Goal: Task Accomplishment & Management: Use online tool/utility

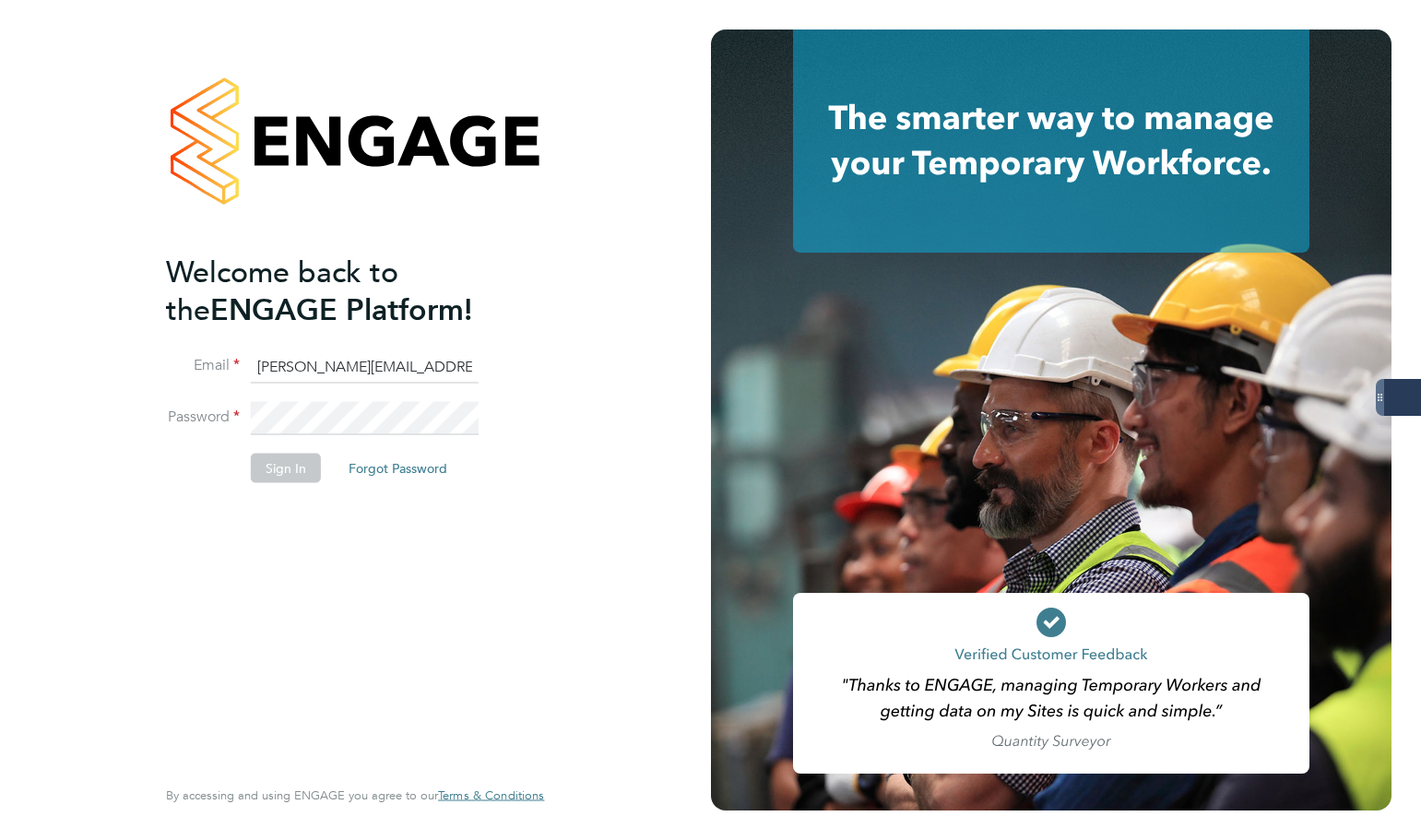
scroll to position [0, 3]
click at [300, 469] on button "Sign In" at bounding box center [285, 467] width 70 height 29
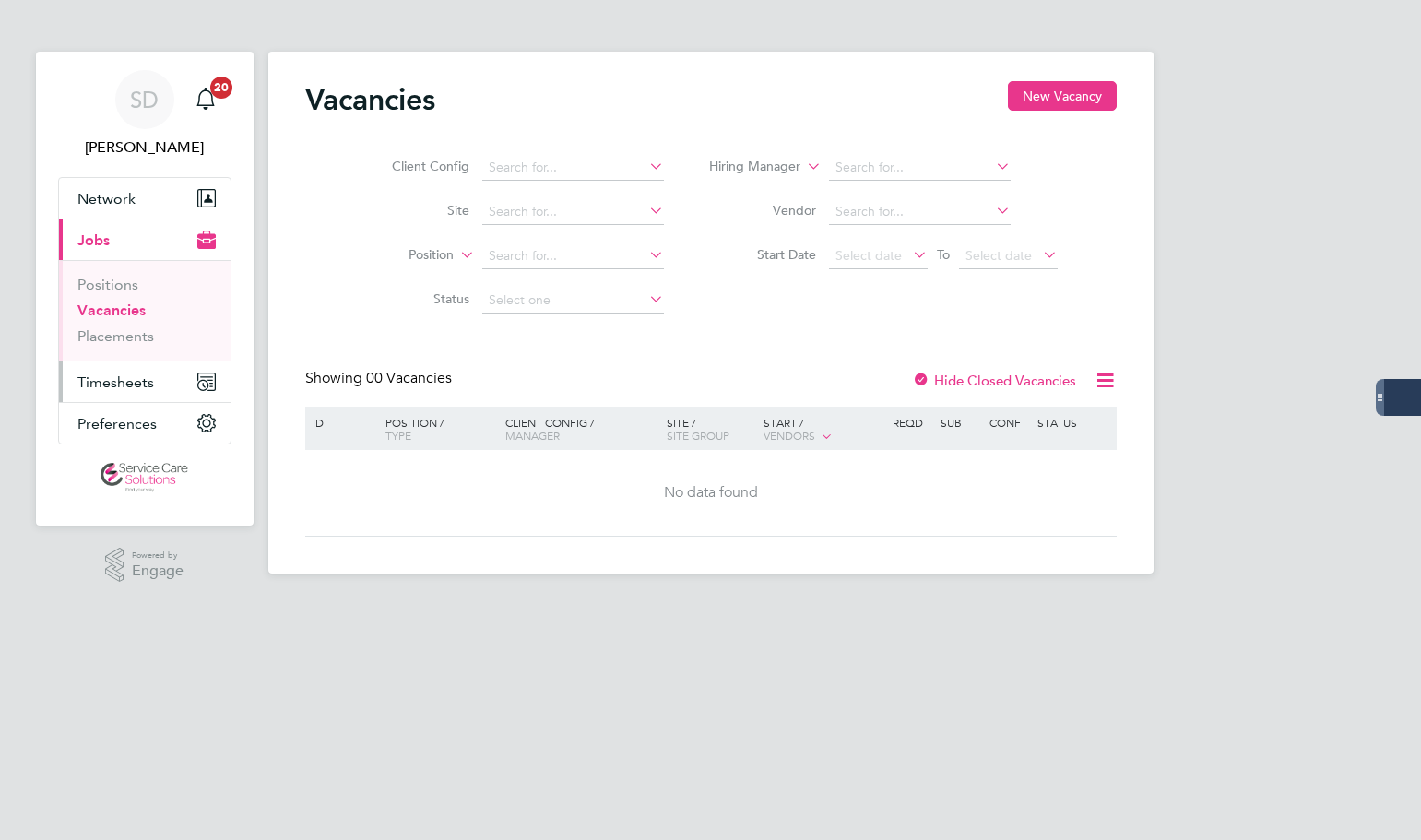
click at [83, 384] on span "Timesheets" at bounding box center [116, 382] width 77 height 18
click at [110, 386] on span "Timesheets" at bounding box center [116, 382] width 77 height 18
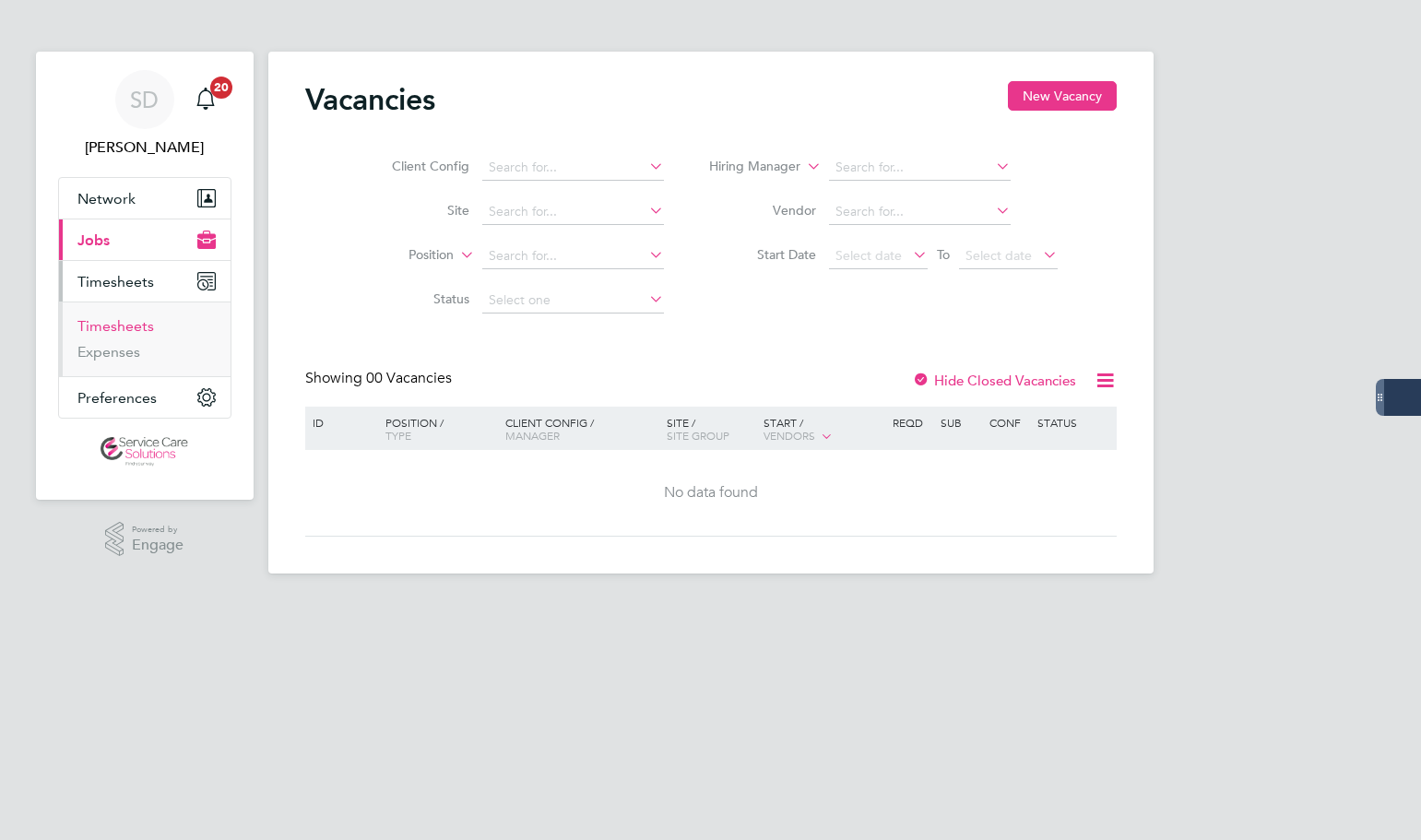
click at [128, 326] on link "Timesheets" at bounding box center [116, 325] width 77 height 18
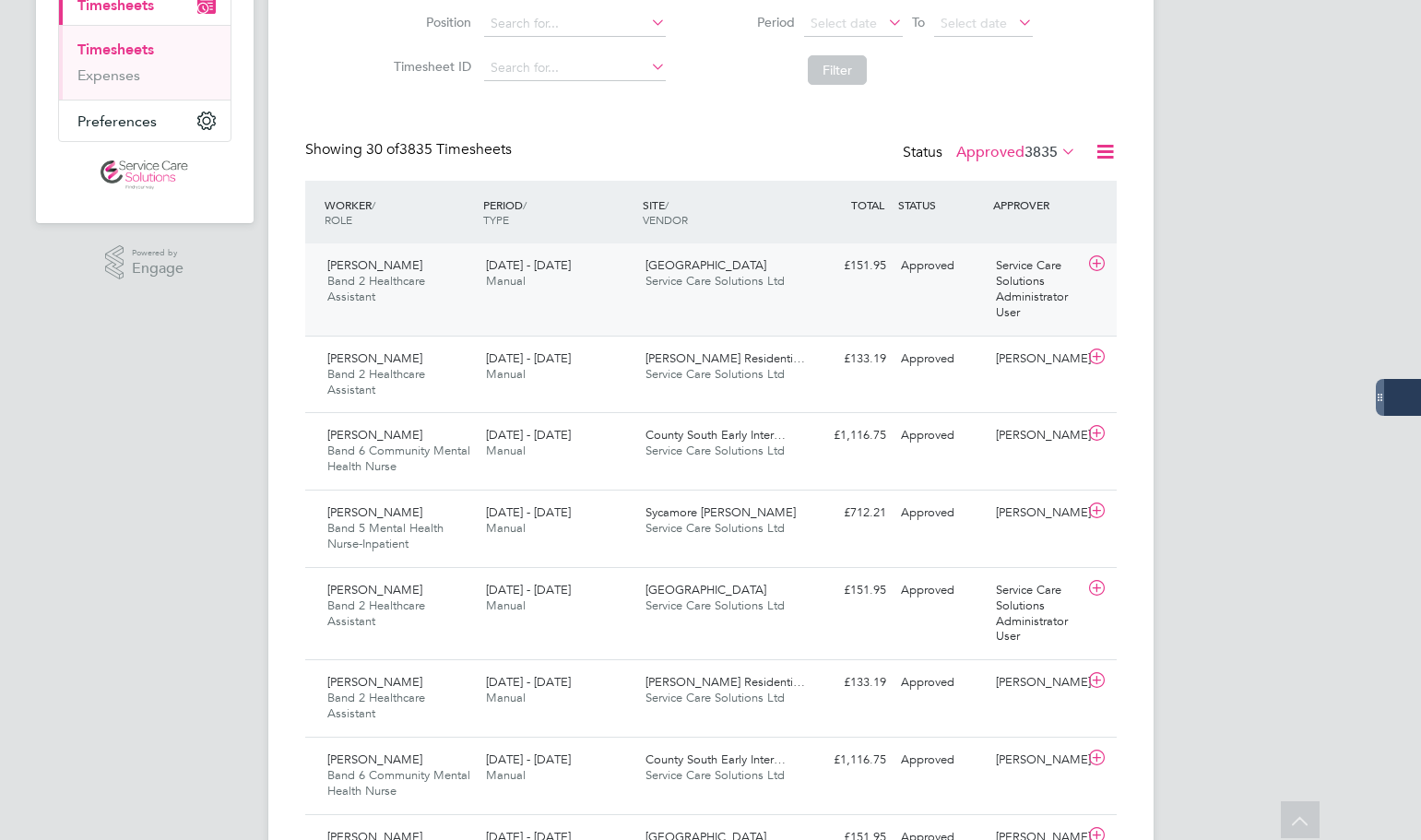
click at [645, 276] on span "Service Care Solutions Ltd" at bounding box center [715, 280] width 139 height 16
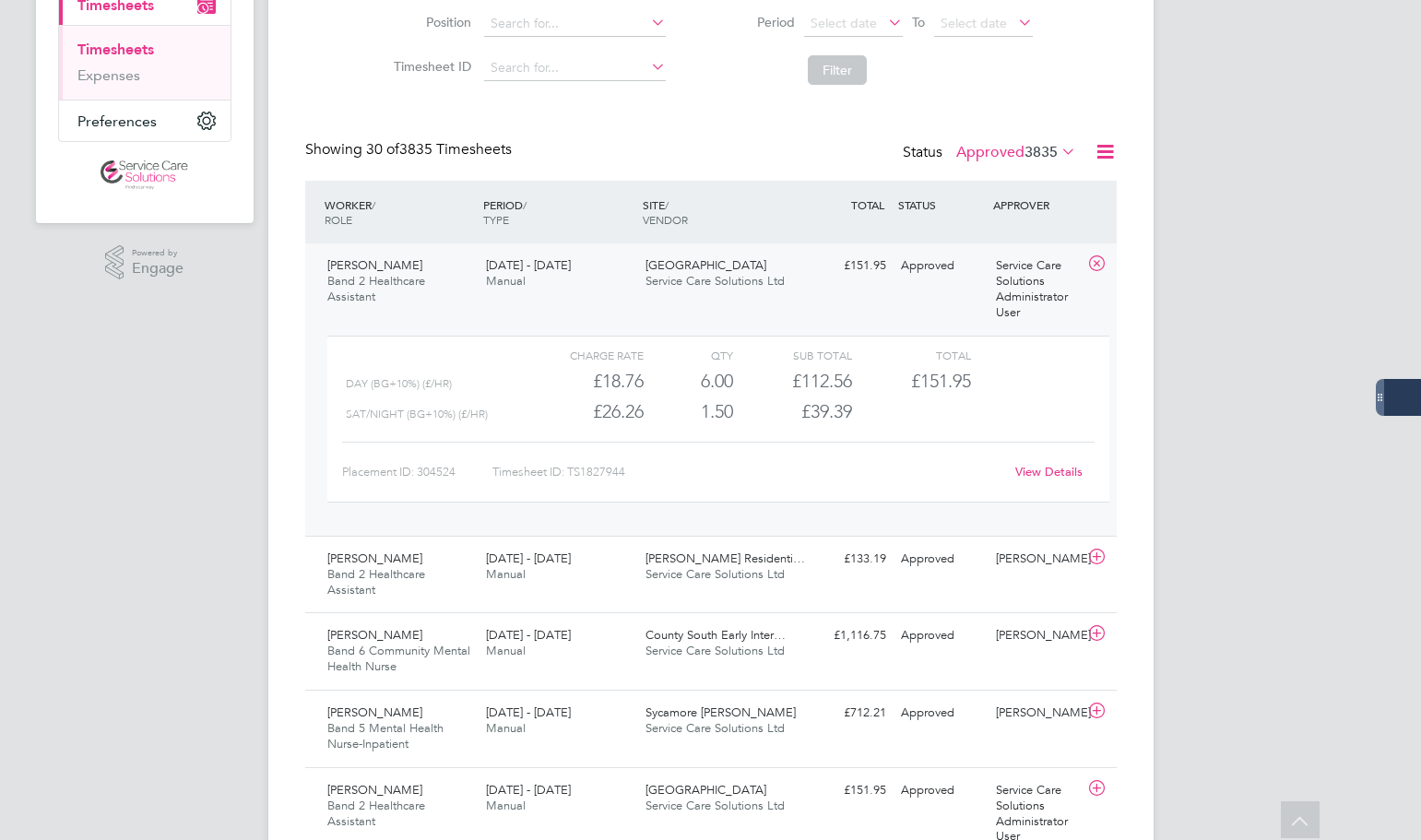
click at [1039, 472] on link "View Details" at bounding box center [1049, 471] width 68 height 16
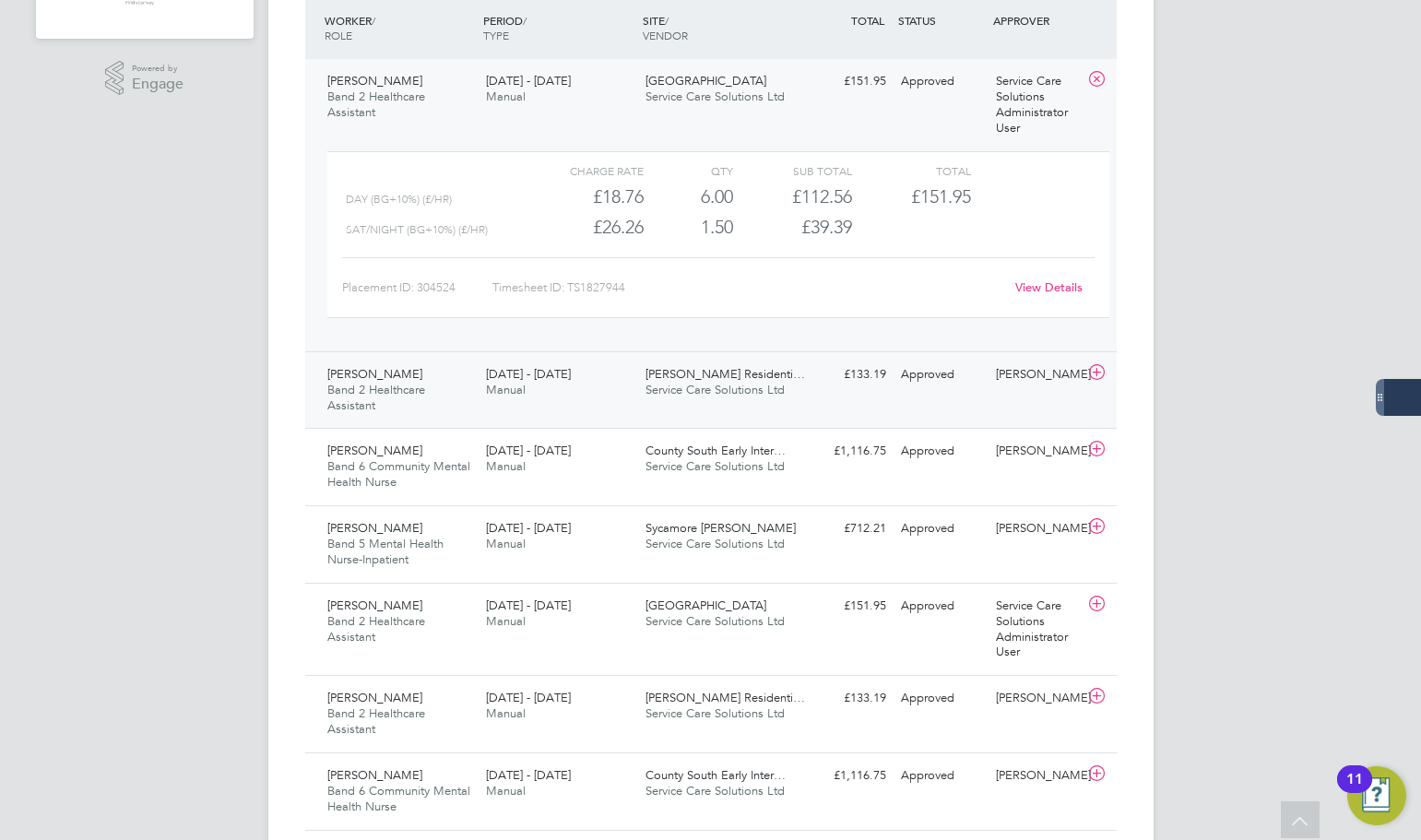
click at [617, 390] on div "15 - 21 Sep 2025 Manual" at bounding box center [558, 382] width 159 height 46
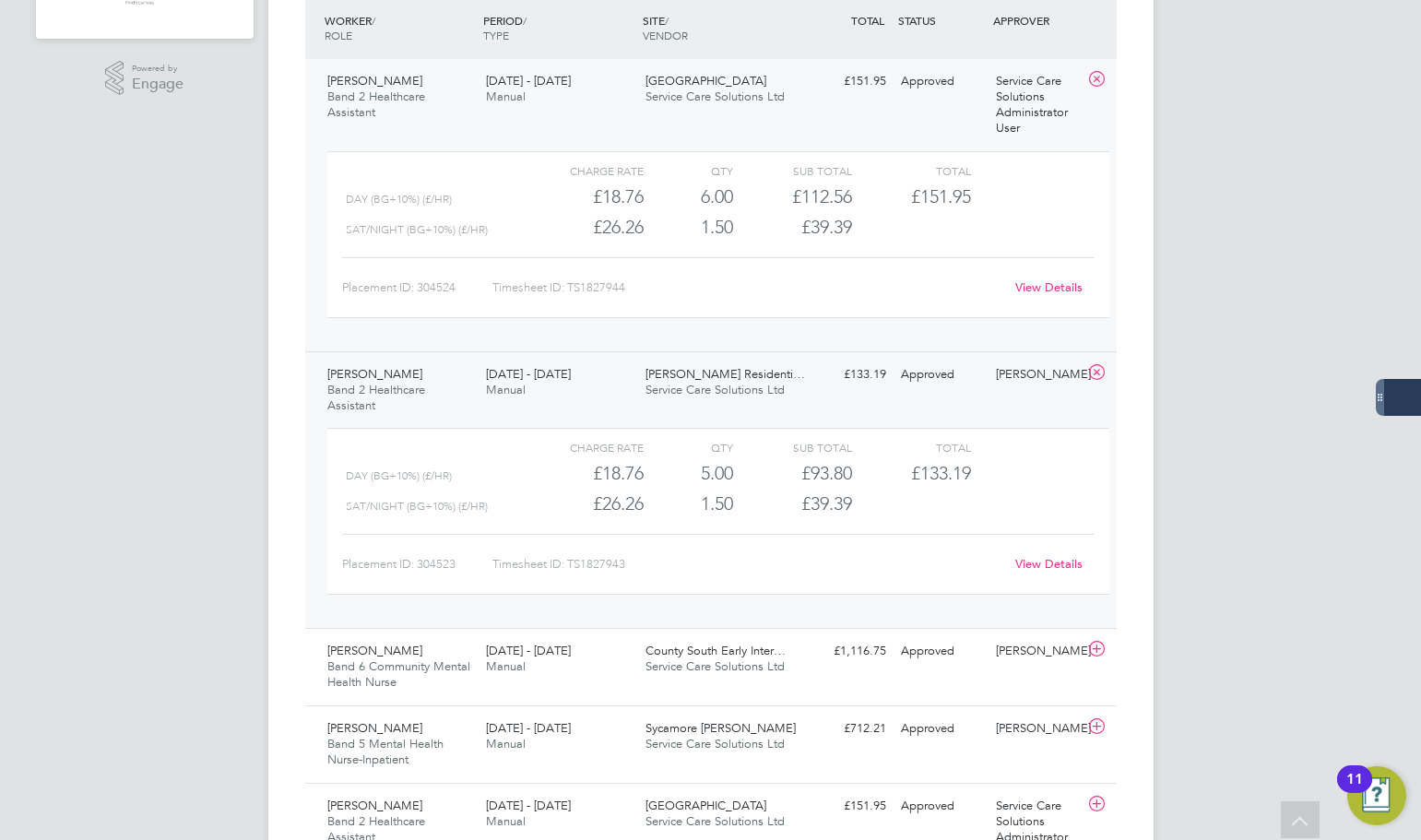
click at [1034, 555] on div "View Details" at bounding box center [1050, 563] width 90 height 29
click at [1048, 563] on link "View Details" at bounding box center [1049, 563] width 68 height 16
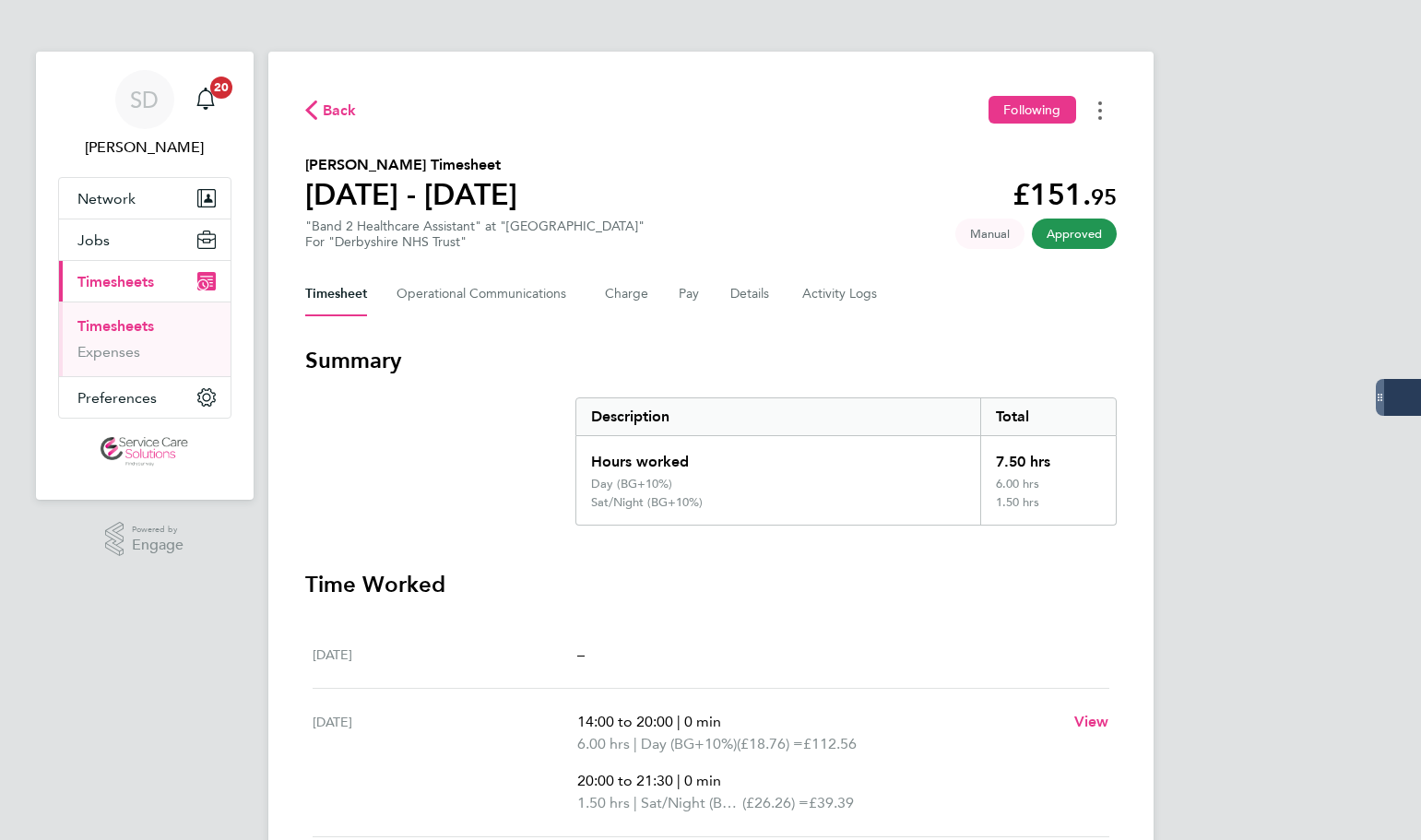
click at [1094, 110] on button "Timesheets Menu" at bounding box center [1099, 110] width 33 height 28
click at [1016, 148] on link "Download timesheet" at bounding box center [1006, 151] width 221 height 37
click at [1098, 110] on icon "Timesheets Menu" at bounding box center [1100, 111] width 4 height 19
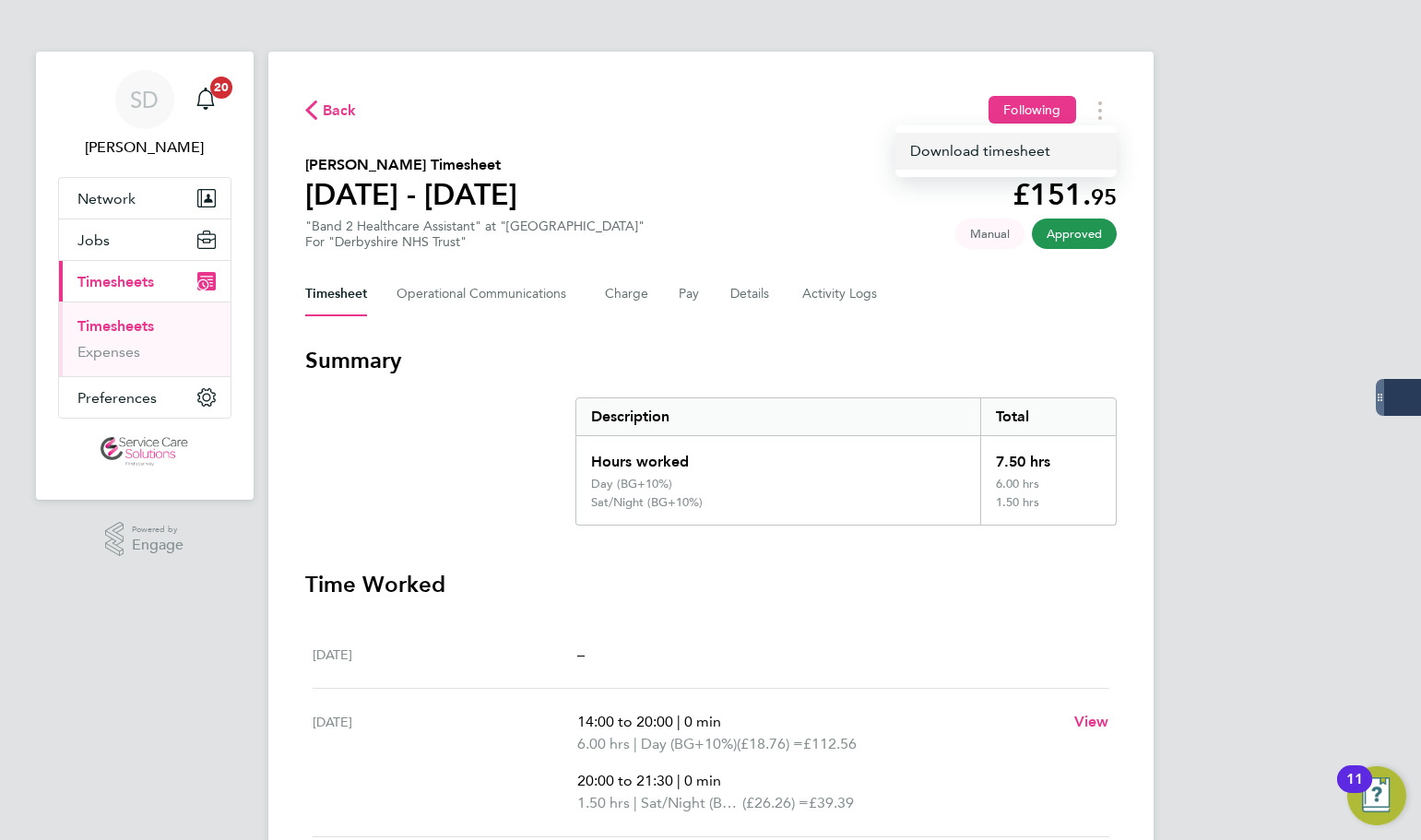
click at [1009, 165] on link "Download timesheet" at bounding box center [1006, 151] width 221 height 37
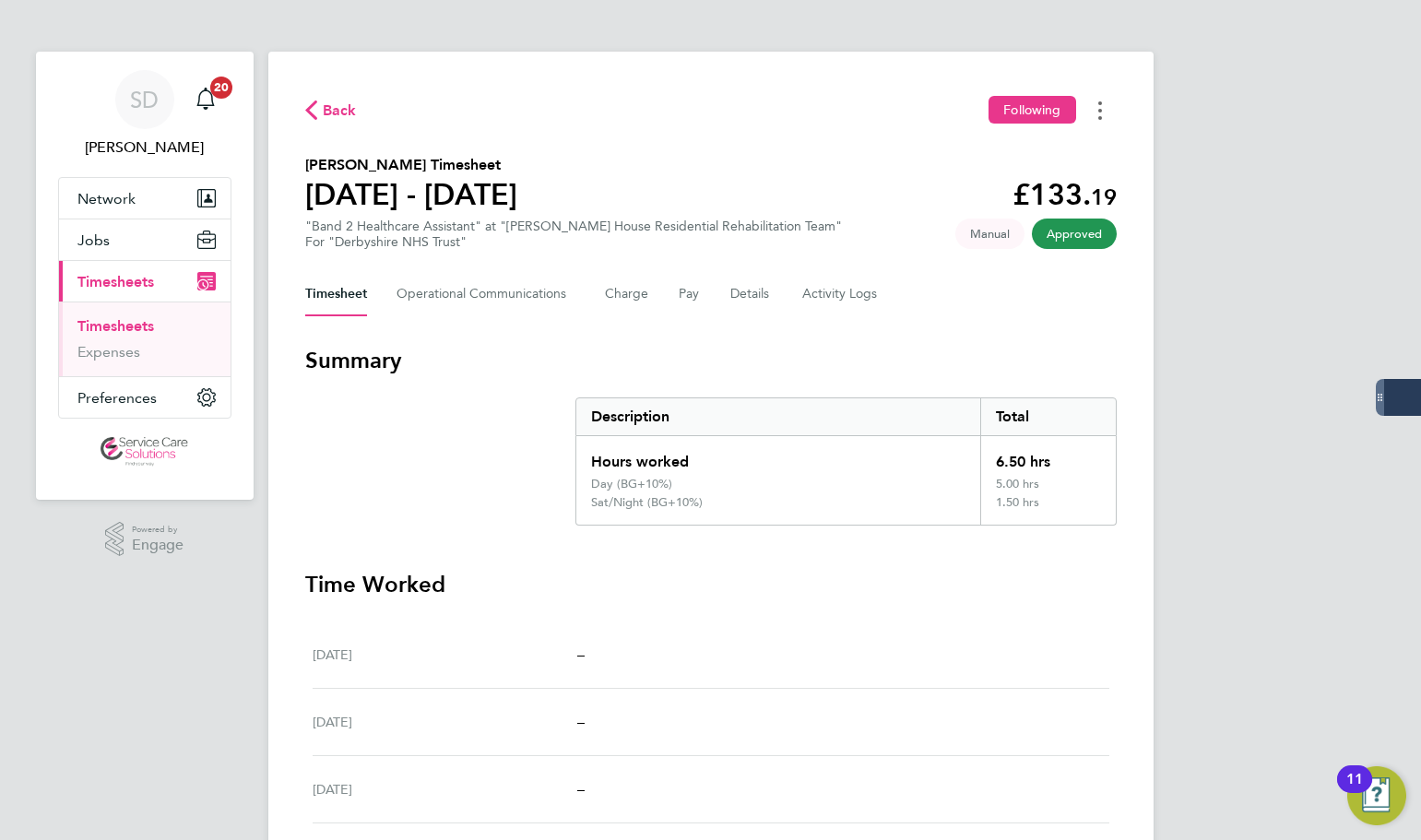
click at [1099, 112] on circle "Timesheets Menu" at bounding box center [1100, 111] width 4 height 4
click at [1024, 165] on link "Download timesheet" at bounding box center [1006, 151] width 221 height 37
